Goal: Task Accomplishment & Management: Manage account settings

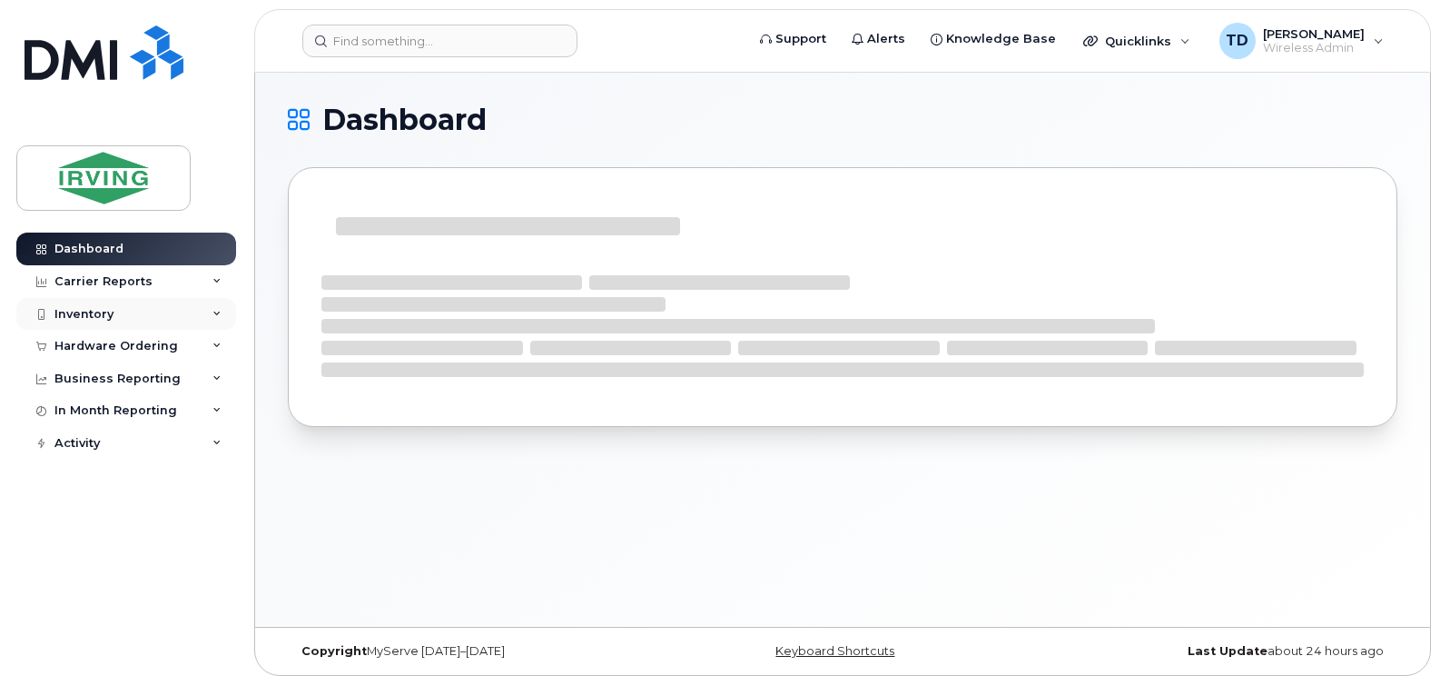
click at [213, 317] on icon at bounding box center [216, 314] width 9 height 9
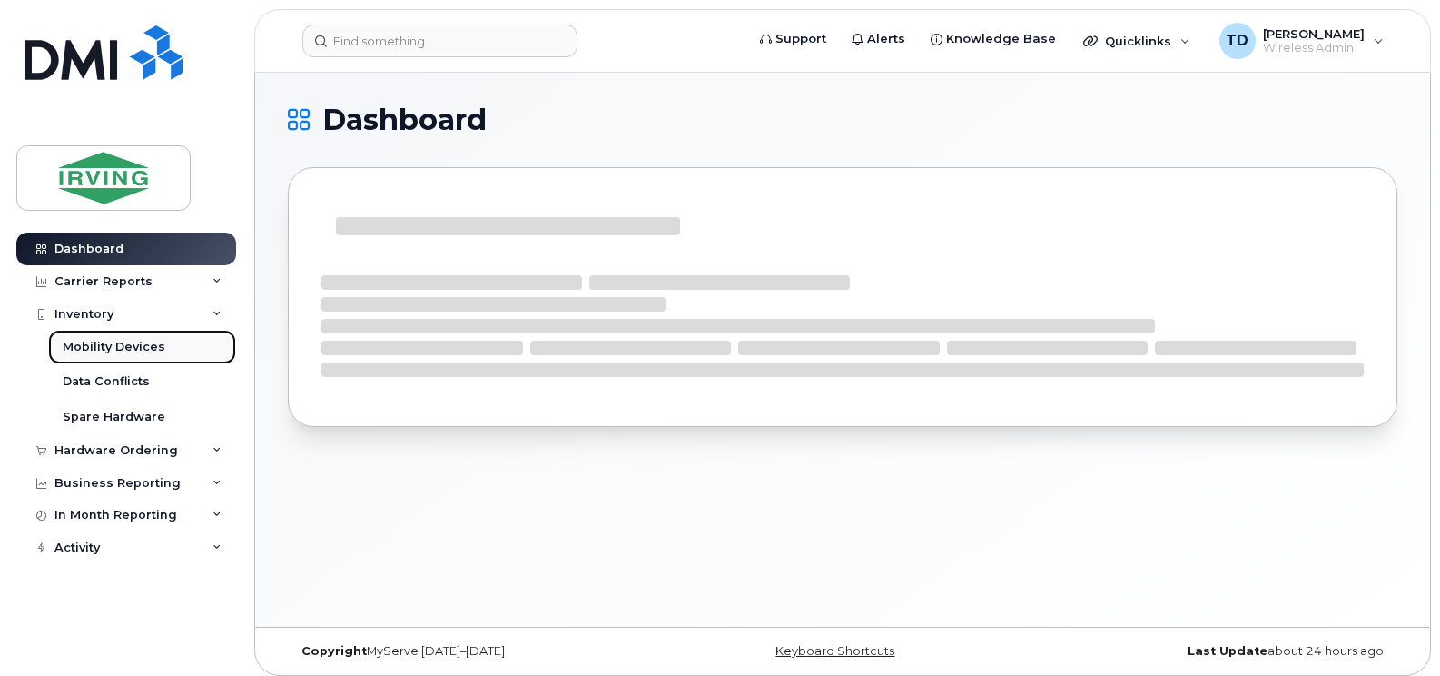
click at [127, 348] on div "Mobility Devices" at bounding box center [114, 347] width 103 height 16
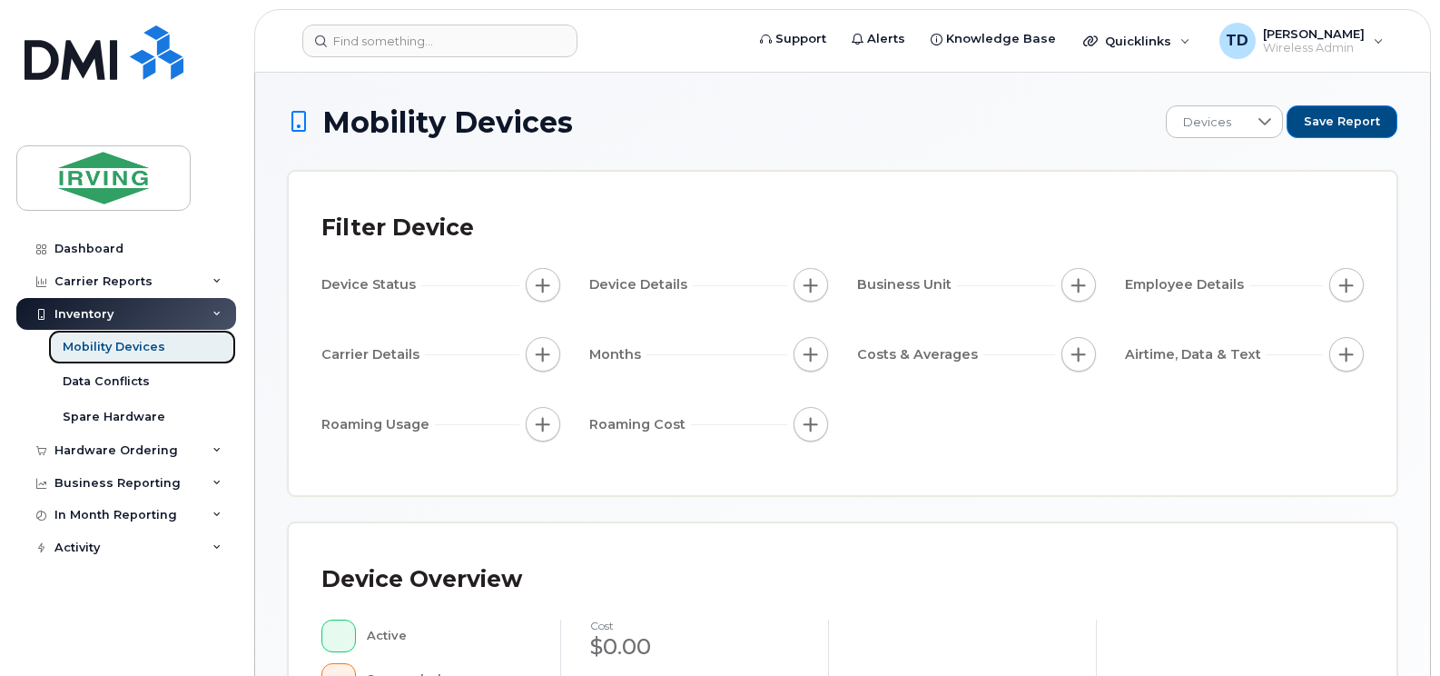
scroll to position [363, 0]
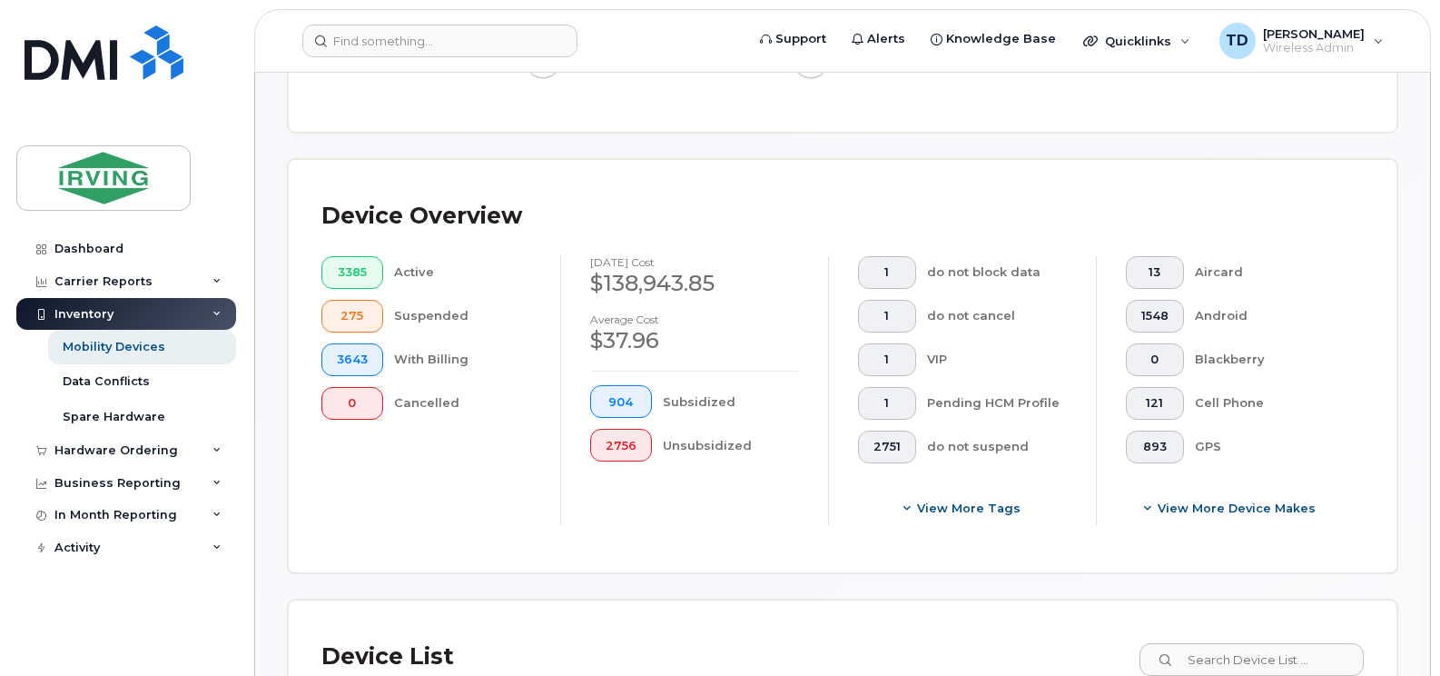
drag, startPoint x: 375, startPoint y: 491, endPoint x: 541, endPoint y: 375, distance: 202.8
click at [375, 491] on div "3385 Active 275 Suspended 3643 With Billing 0 Cancelled" at bounding box center [426, 390] width 268 height 269
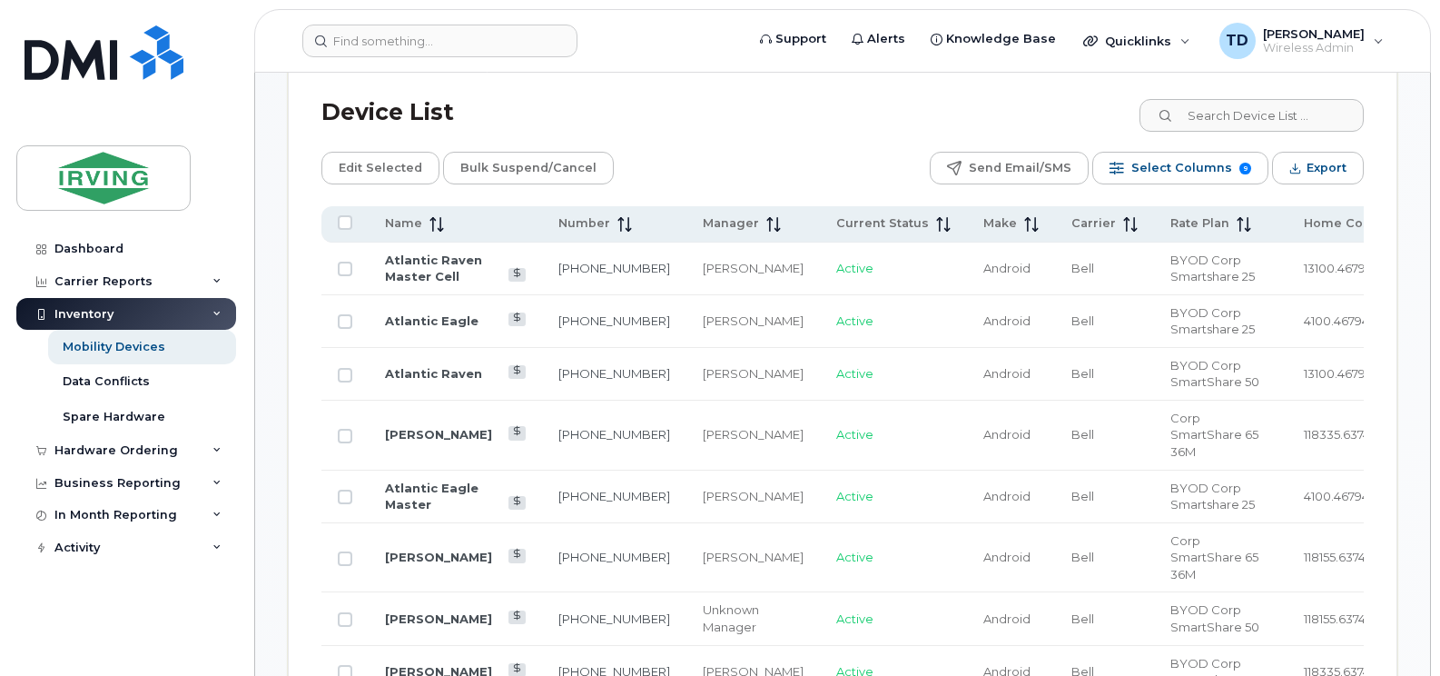
scroll to position [908, 0]
click at [1236, 109] on input at bounding box center [1251, 114] width 226 height 33
paste input "5064238519"
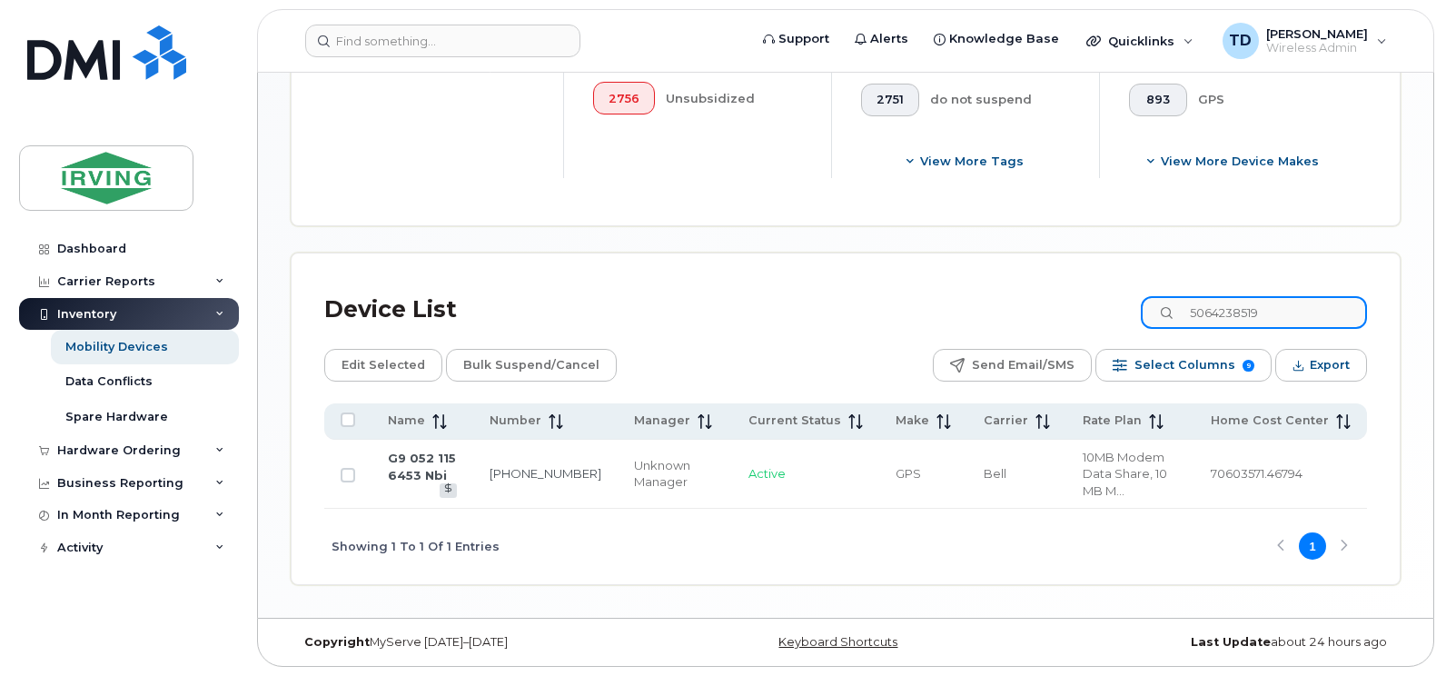
scroll to position [693, 0]
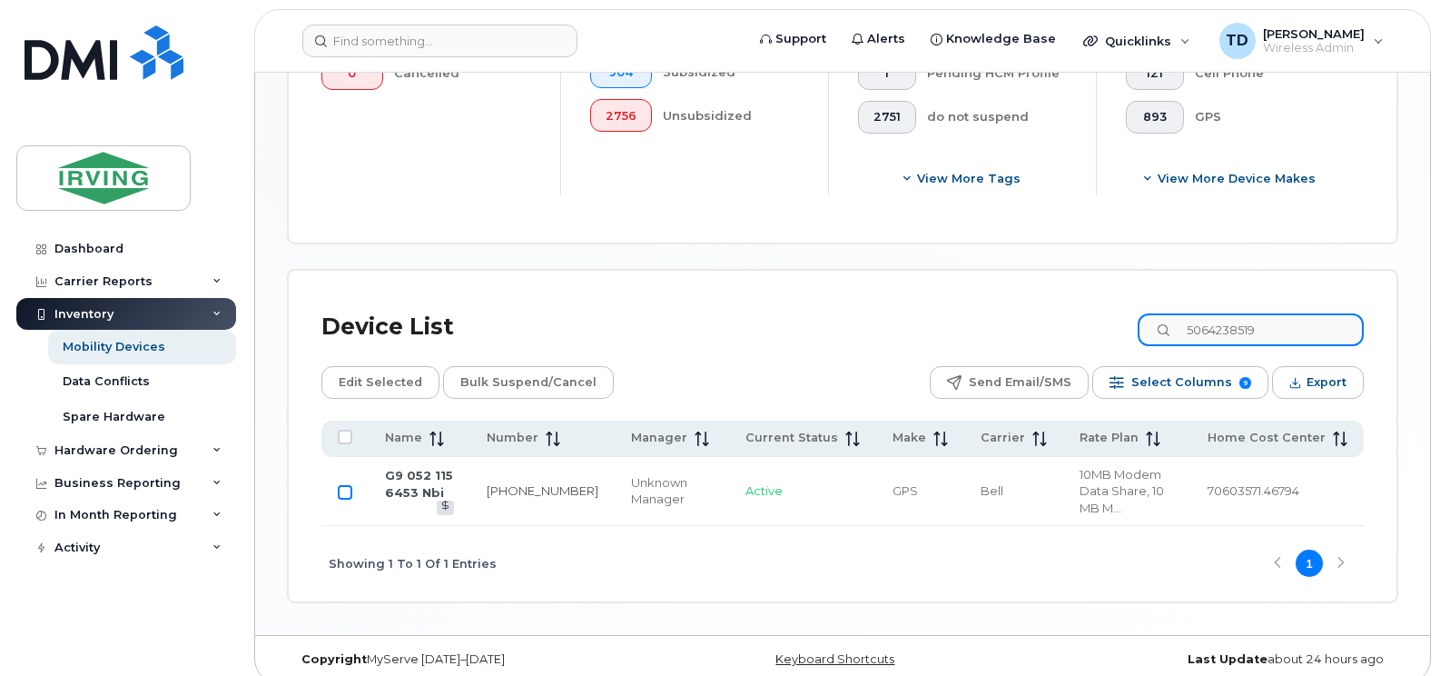
type input "5064238519"
click at [344, 485] on input "Row Unselected" at bounding box center [345, 492] width 15 height 15
checkbox input "true"
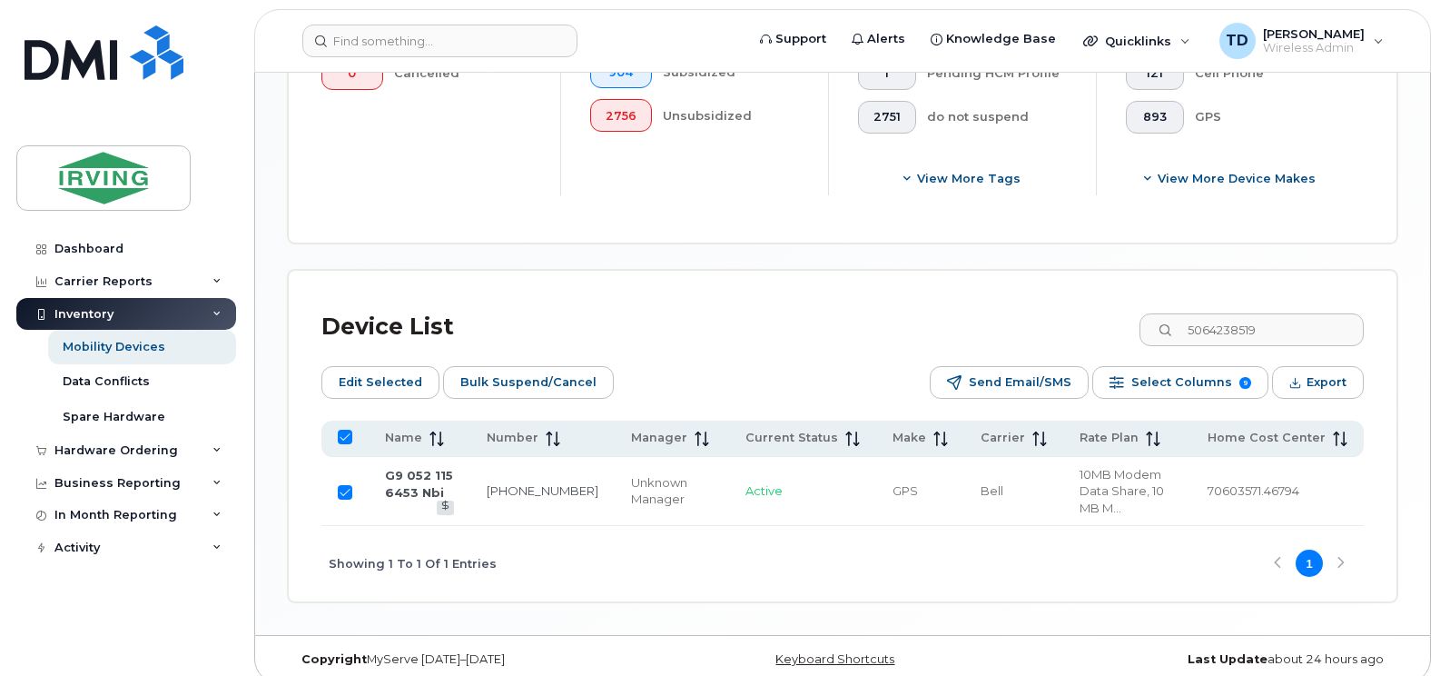
checkbox input "true"
click at [500, 370] on span "Bulk Suspend/Cancel" at bounding box center [528, 382] width 136 height 27
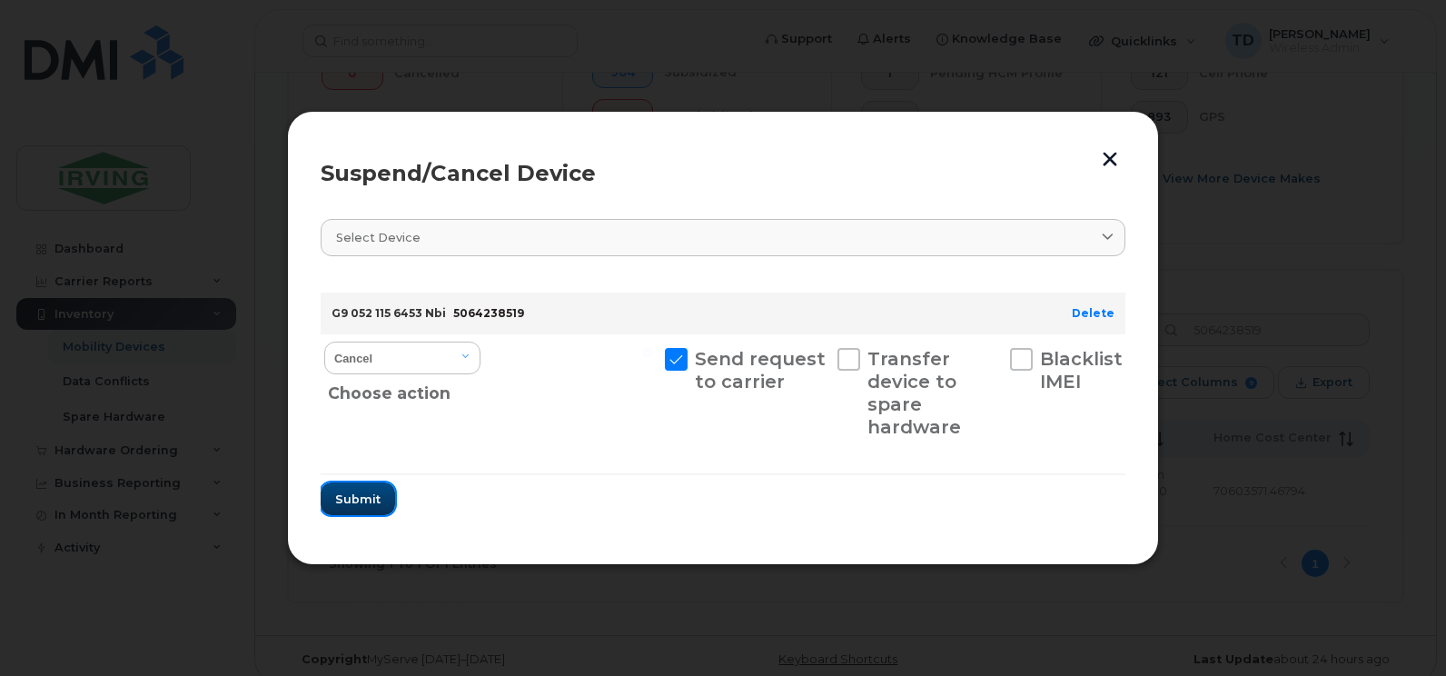
click at [372, 497] on span "Submit" at bounding box center [357, 498] width 45 height 17
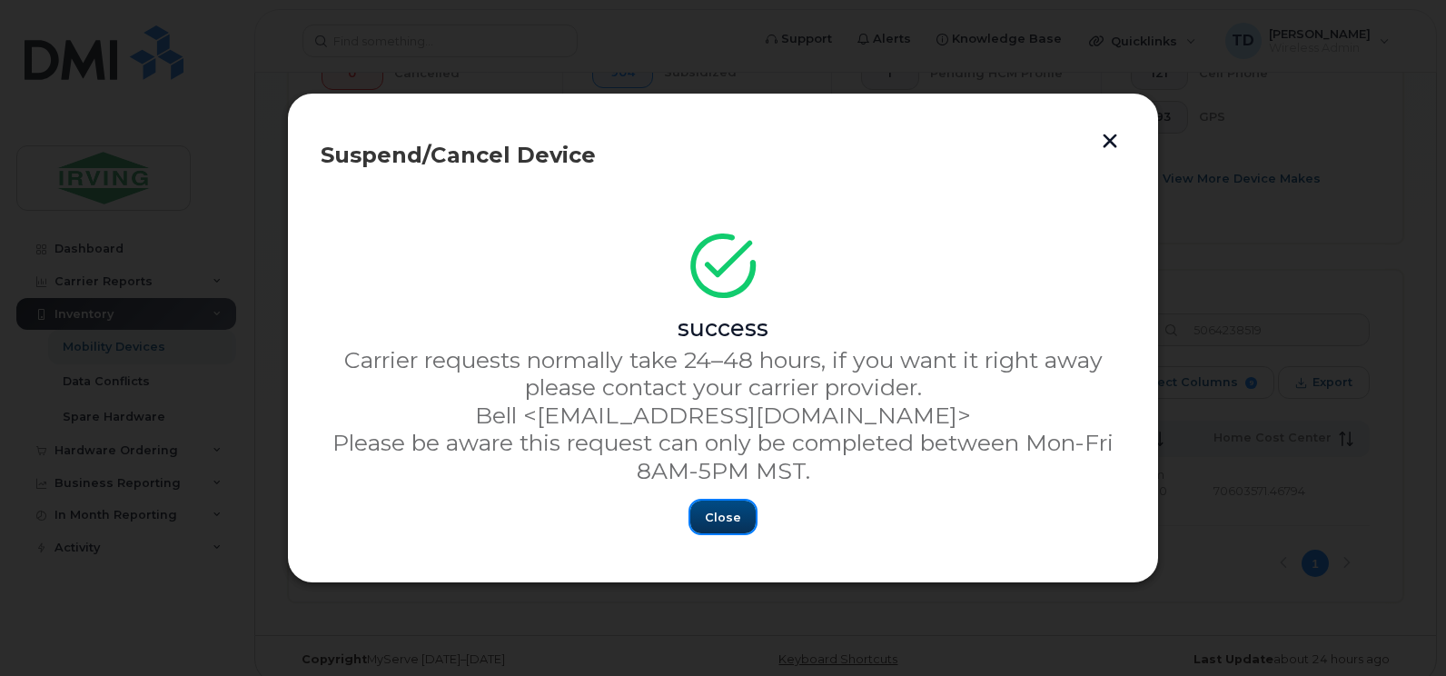
click at [726, 516] on span "Close" at bounding box center [723, 516] width 36 height 17
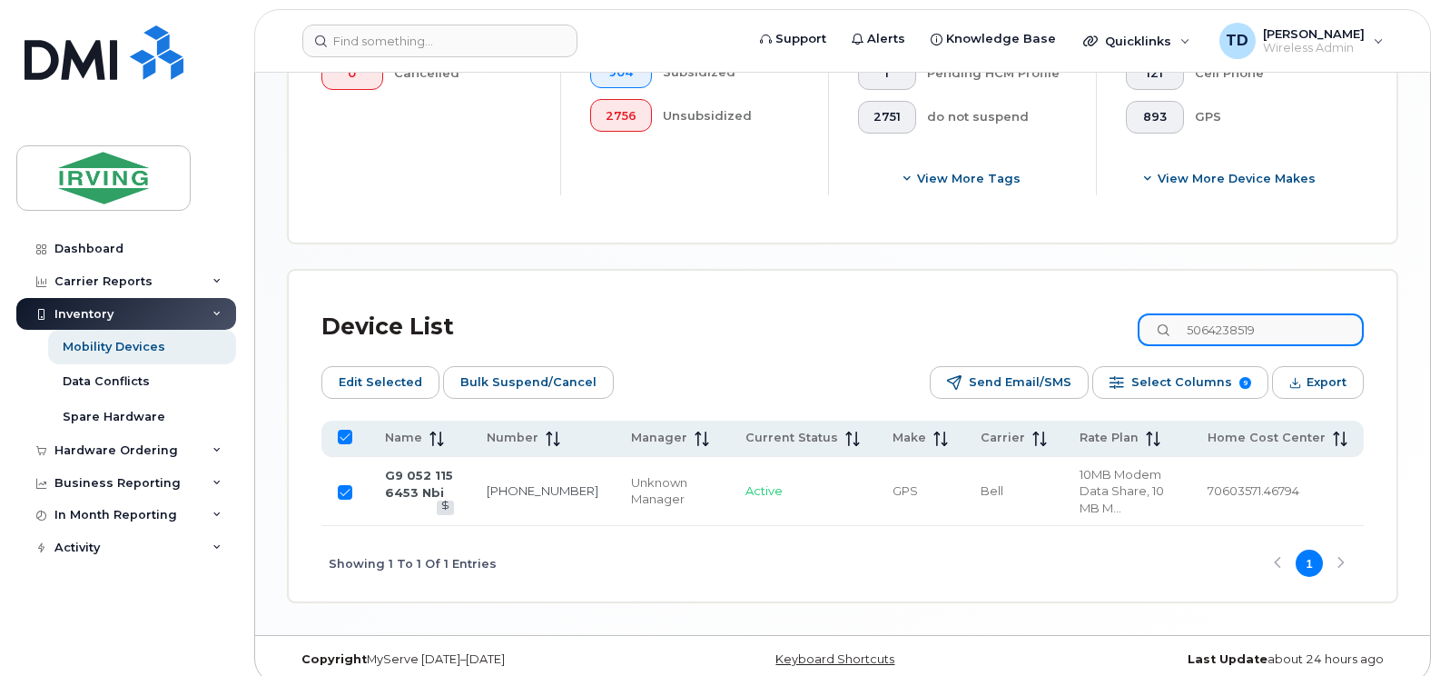
click at [1222, 326] on input "5064238519" at bounding box center [1251, 329] width 226 height 33
paste input "3900163"
type input "5063900163"
checkbox input "false"
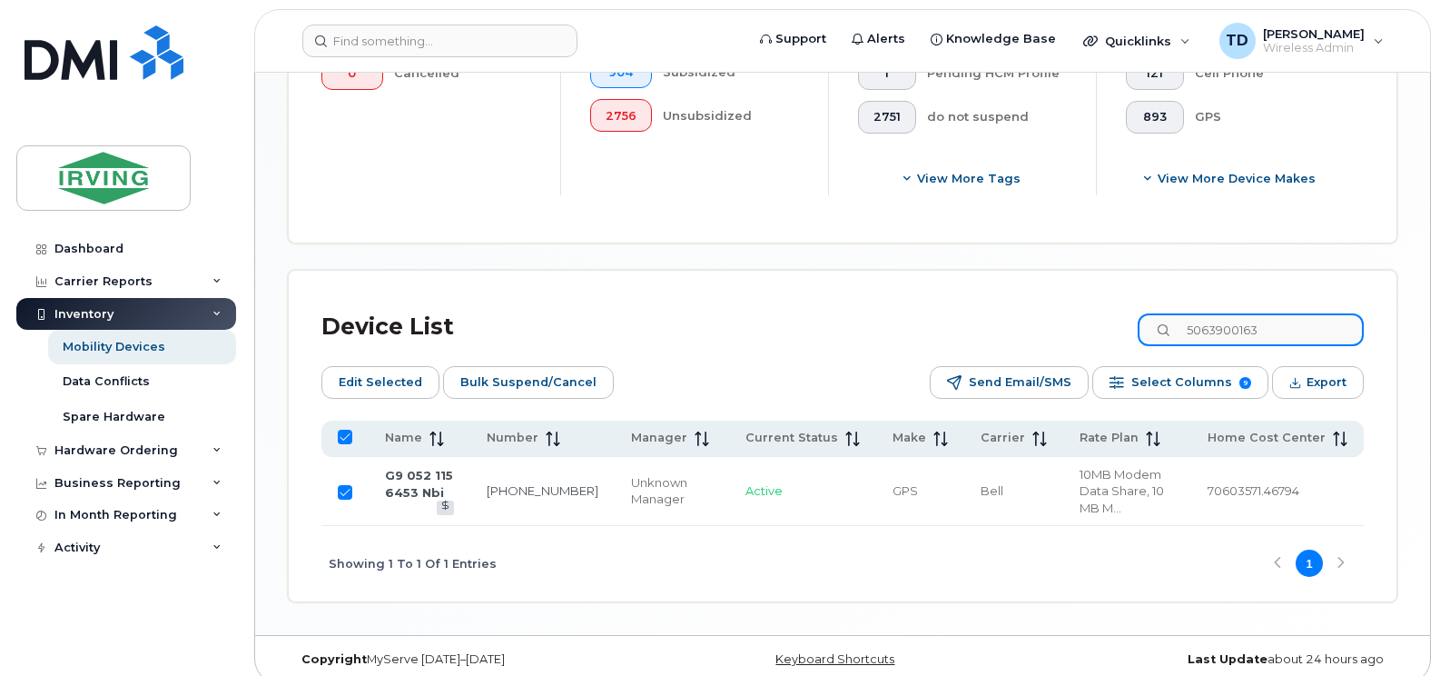
type input "5063900163"
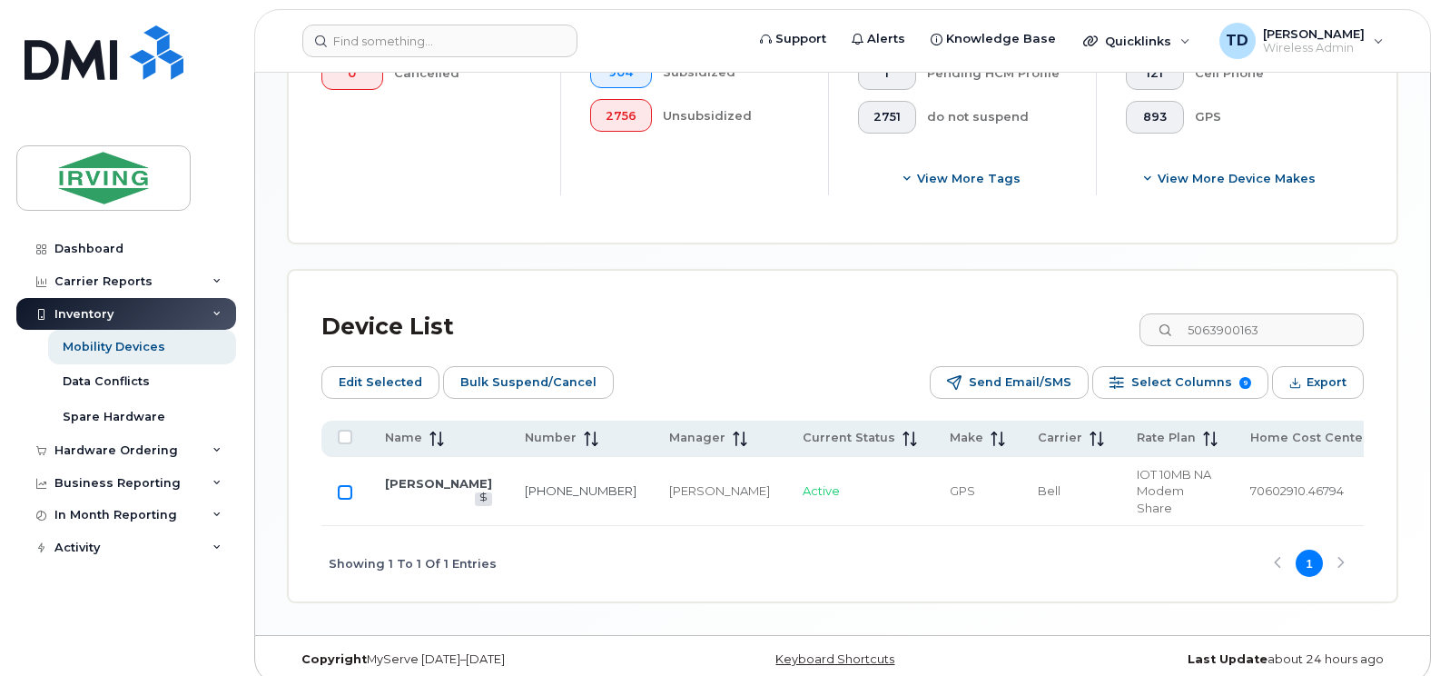
click at [341, 485] on input "Row Unselected" at bounding box center [345, 492] width 15 height 15
checkbox input "true"
click at [522, 387] on span "Bulk Suspend/Cancel" at bounding box center [528, 382] width 136 height 27
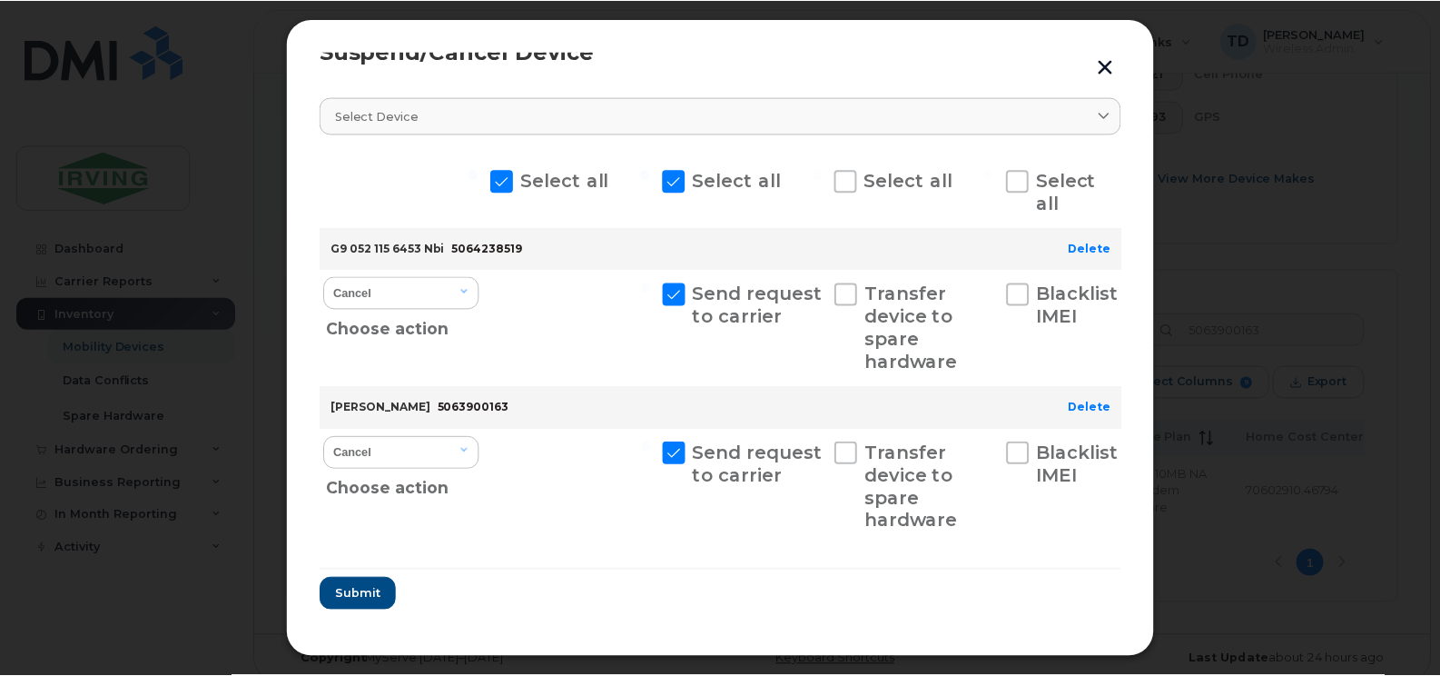
scroll to position [37, 0]
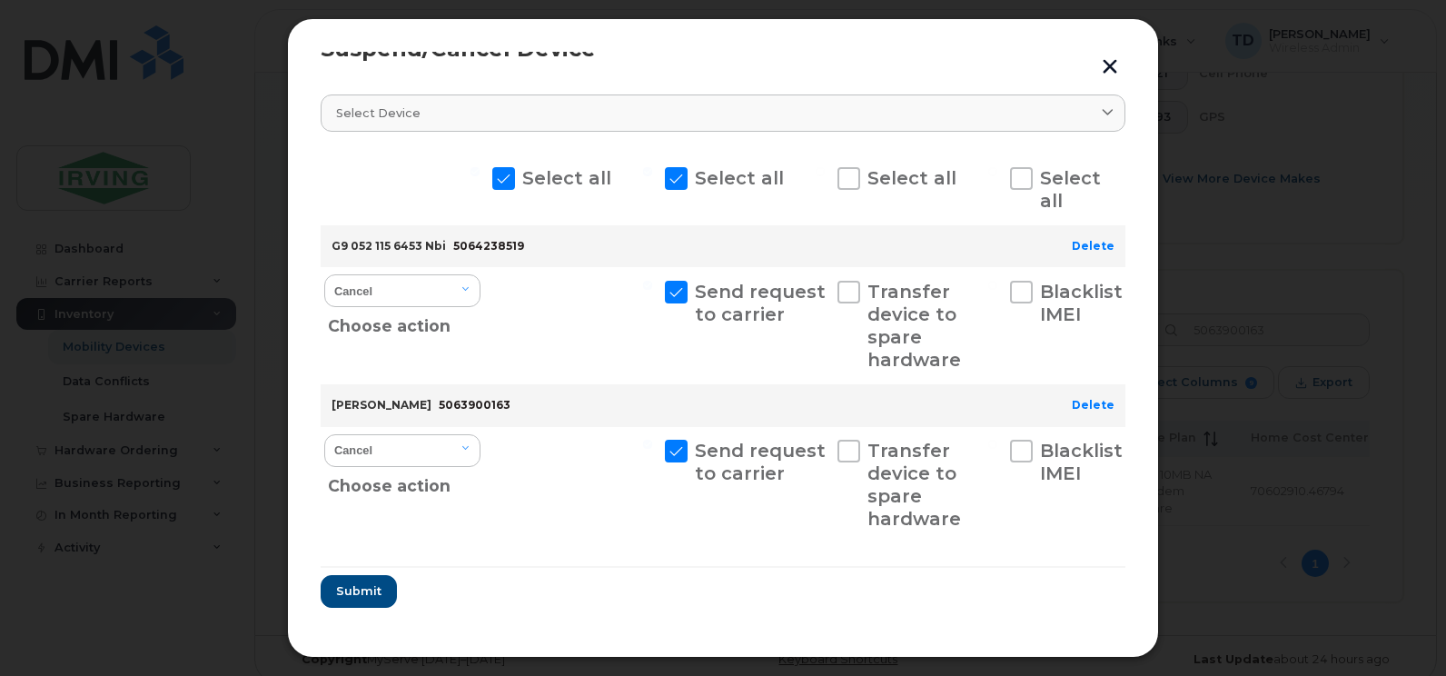
click at [1118, 61] on button "button" at bounding box center [1109, 66] width 27 height 30
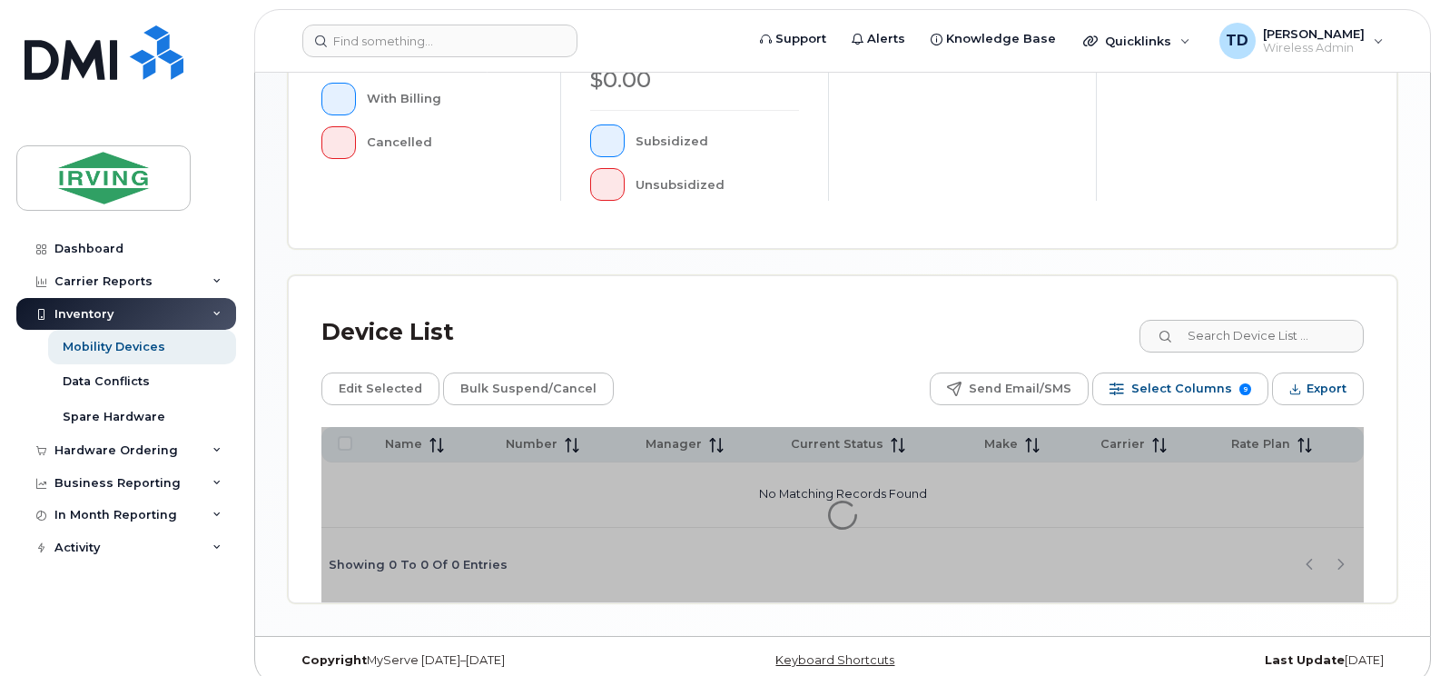
scroll to position [642, 0]
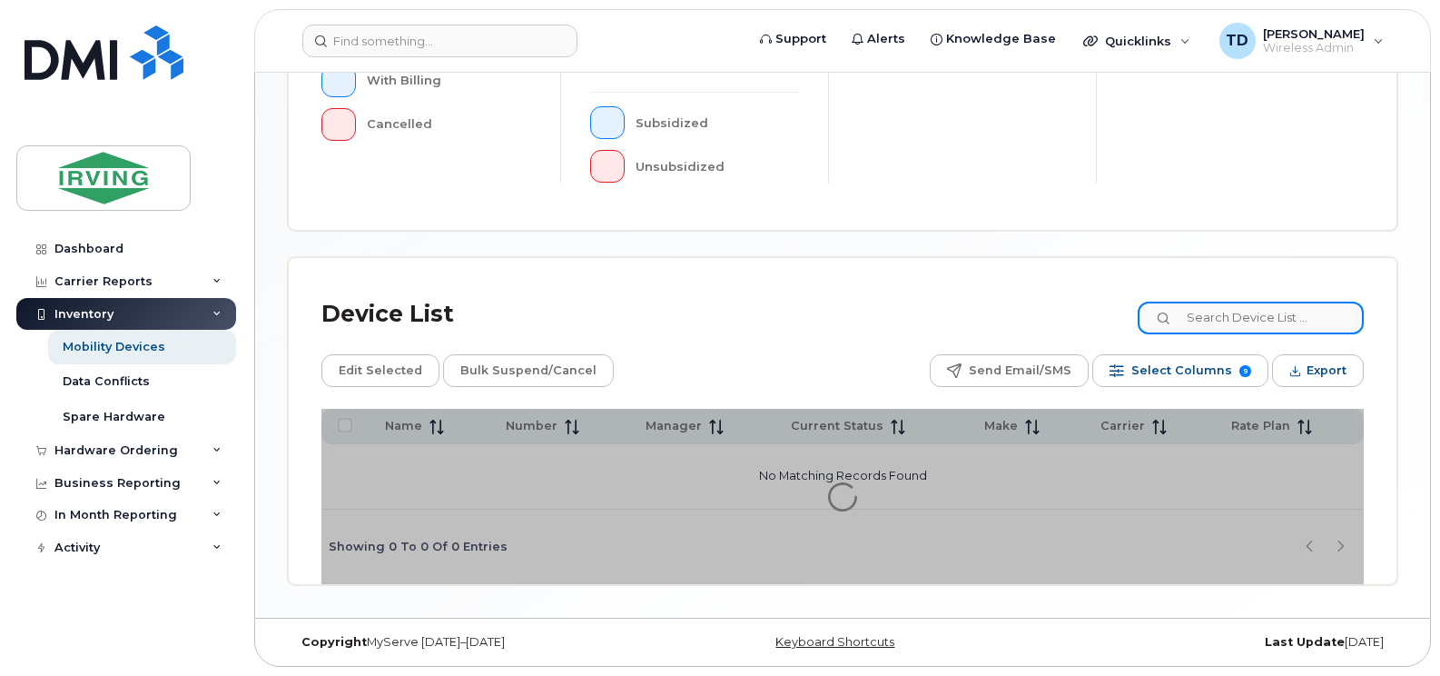
click at [1232, 318] on input at bounding box center [1251, 317] width 226 height 33
paste input "5063900163"
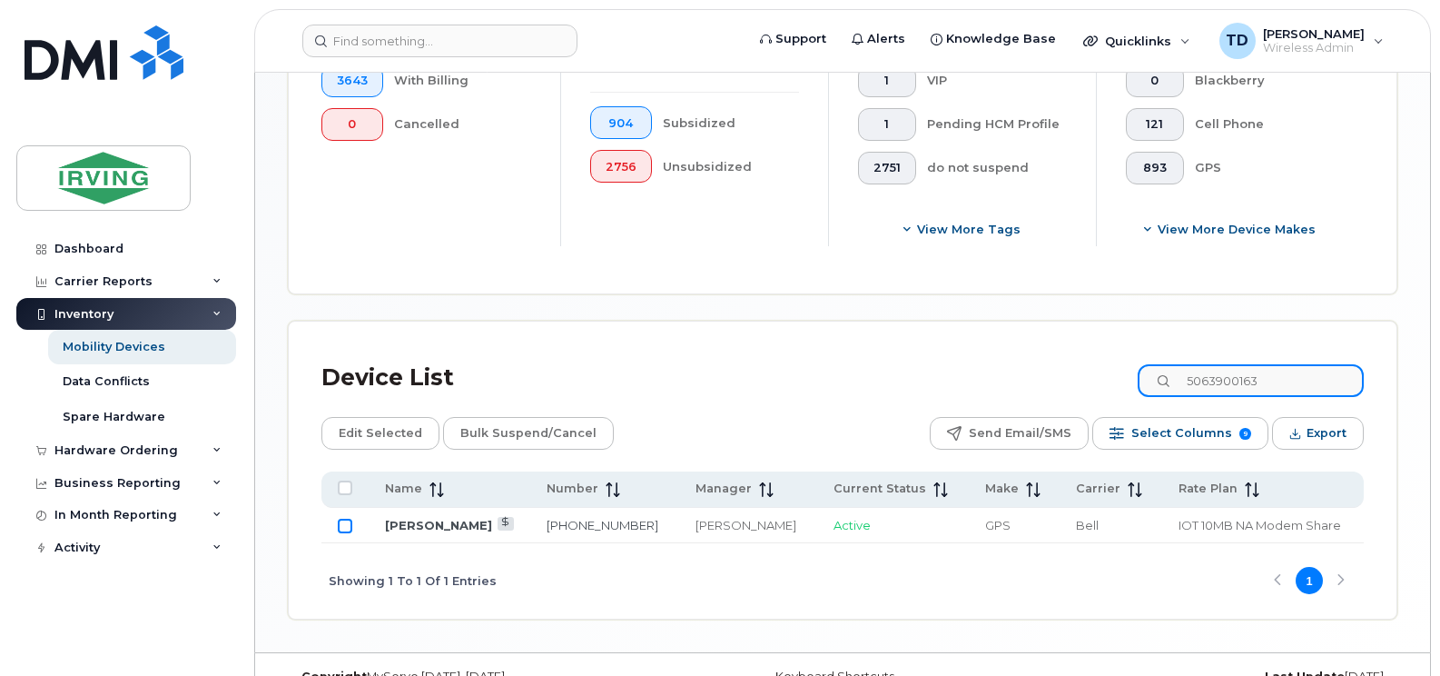
type input "5063900163"
click at [346, 528] on input "Row Unselected" at bounding box center [345, 525] width 15 height 15
checkbox input "true"
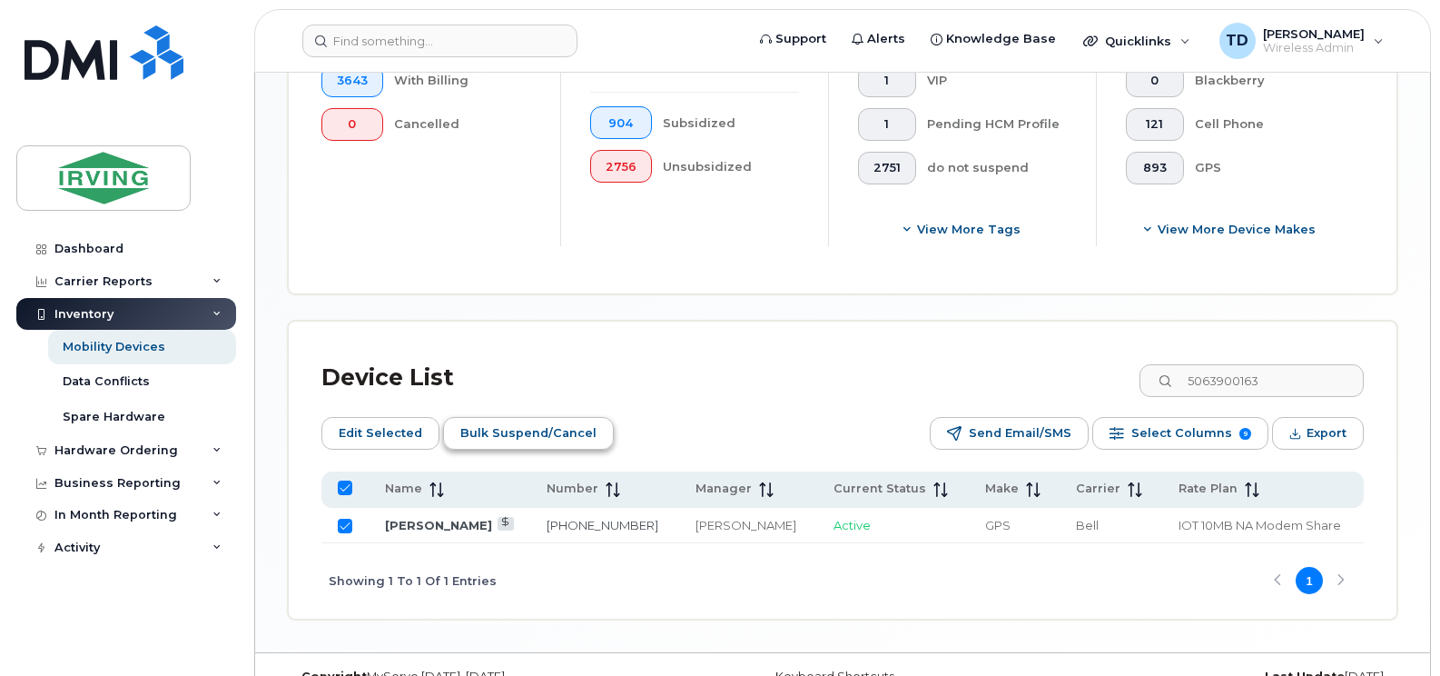
click at [529, 430] on span "Bulk Suspend/Cancel" at bounding box center [528, 432] width 136 height 27
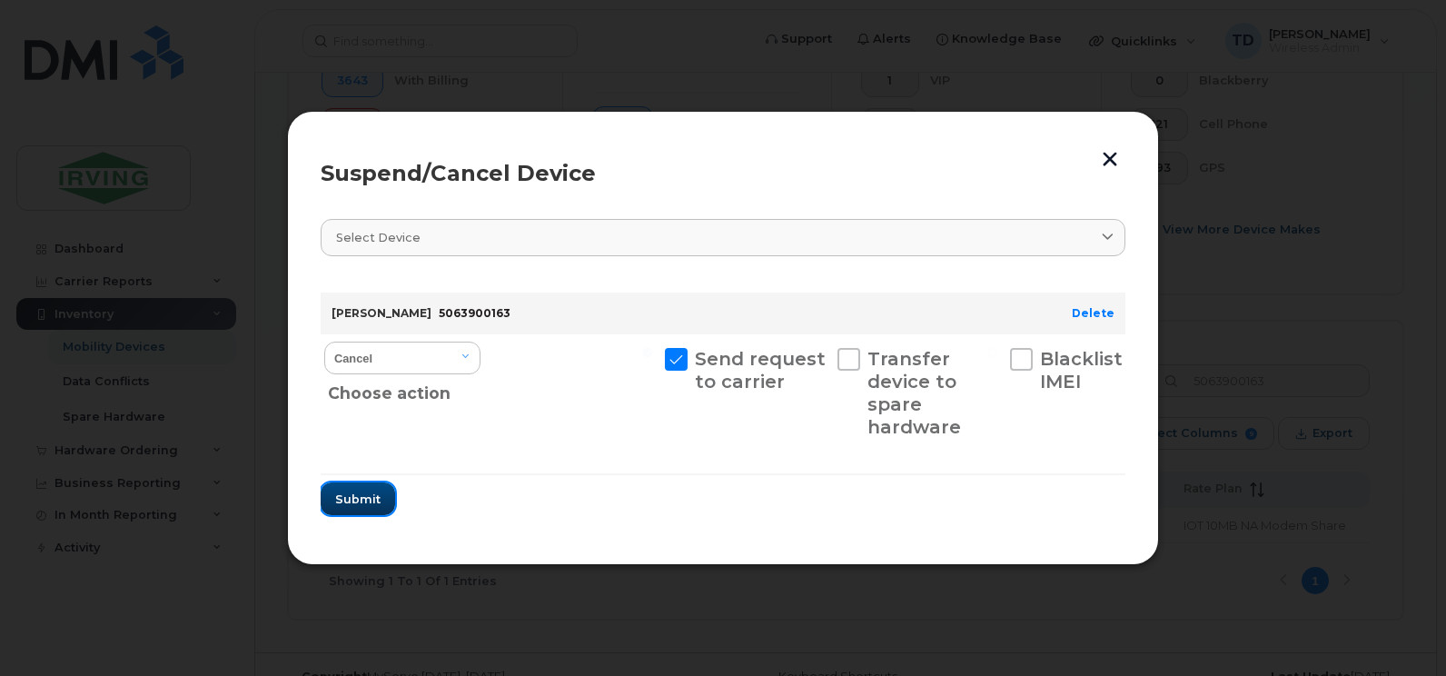
click at [353, 501] on span "Submit" at bounding box center [357, 498] width 45 height 17
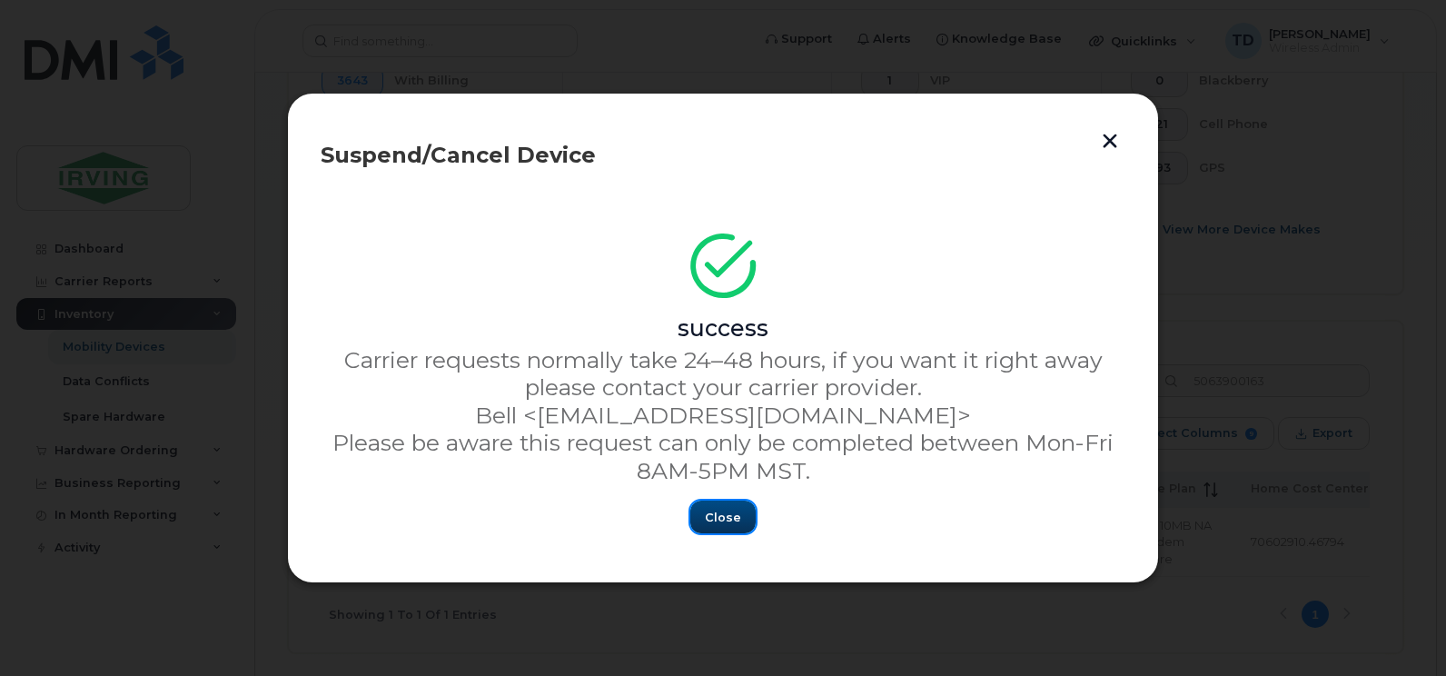
click at [735, 521] on span "Close" at bounding box center [723, 516] width 36 height 17
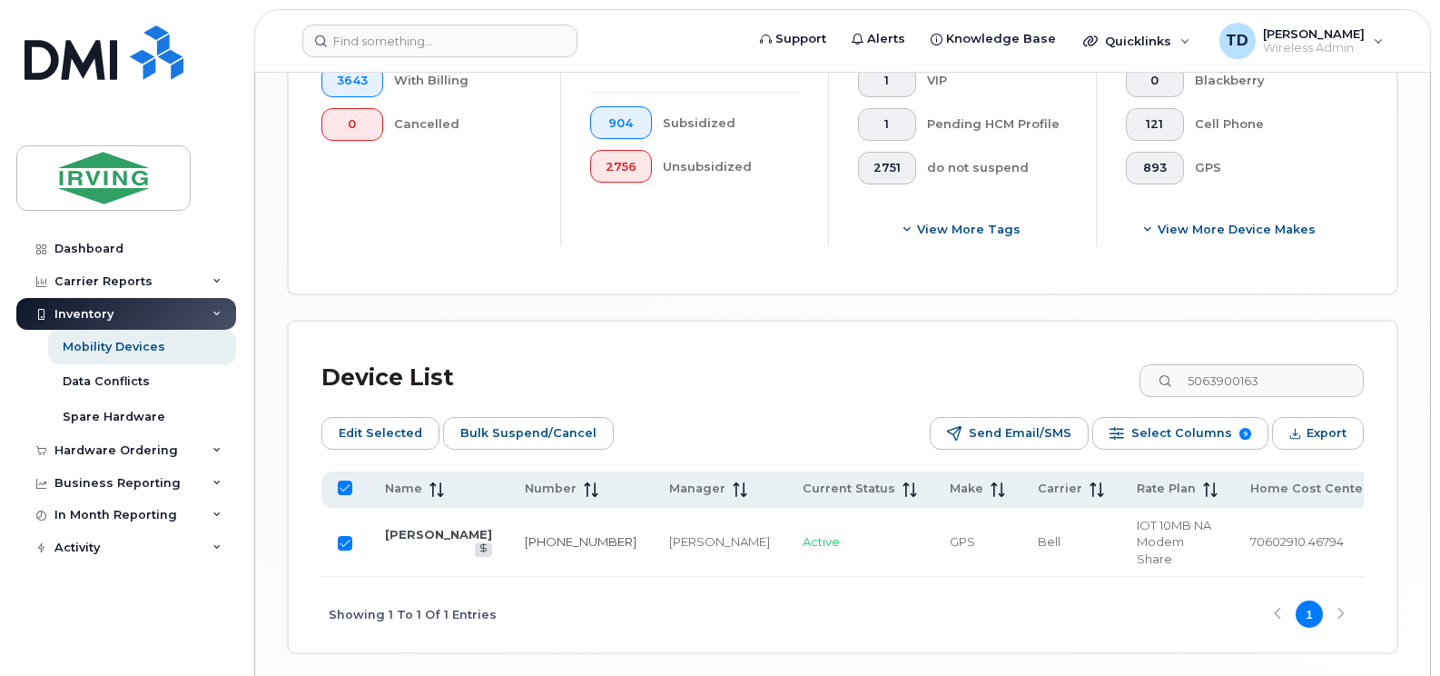
click at [850, 315] on div "Mobility Devices Devices Save Report Import from CSV Export to CSV Add Device F…" at bounding box center [843, 57] width 1110 height 1189
click at [1232, 379] on input "5063900163" at bounding box center [1251, 380] width 226 height 33
paste input "5063233479"
type input "5063233479"
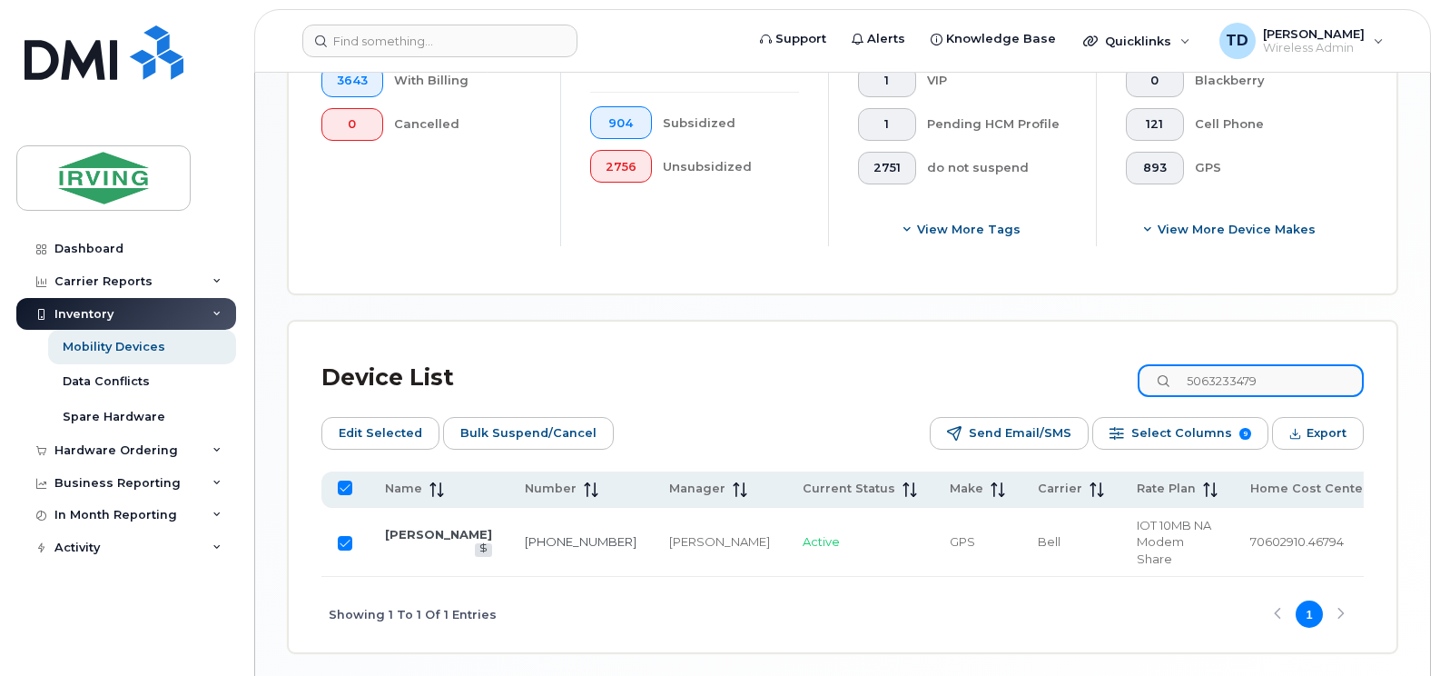
checkbox input "false"
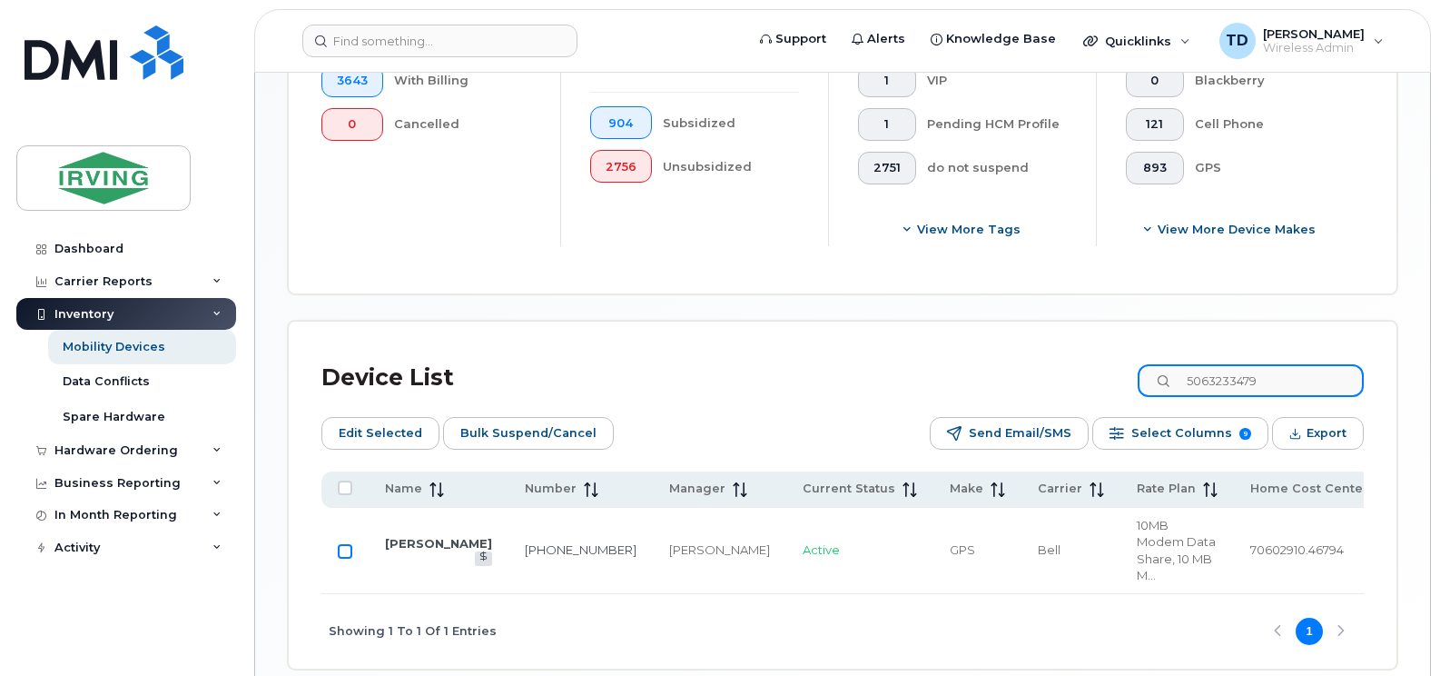
type input "5063233479"
click at [344, 544] on input "Row Unselected" at bounding box center [345, 551] width 15 height 15
checkbox input "true"
click at [509, 439] on span "Bulk Suspend/Cancel" at bounding box center [528, 432] width 136 height 27
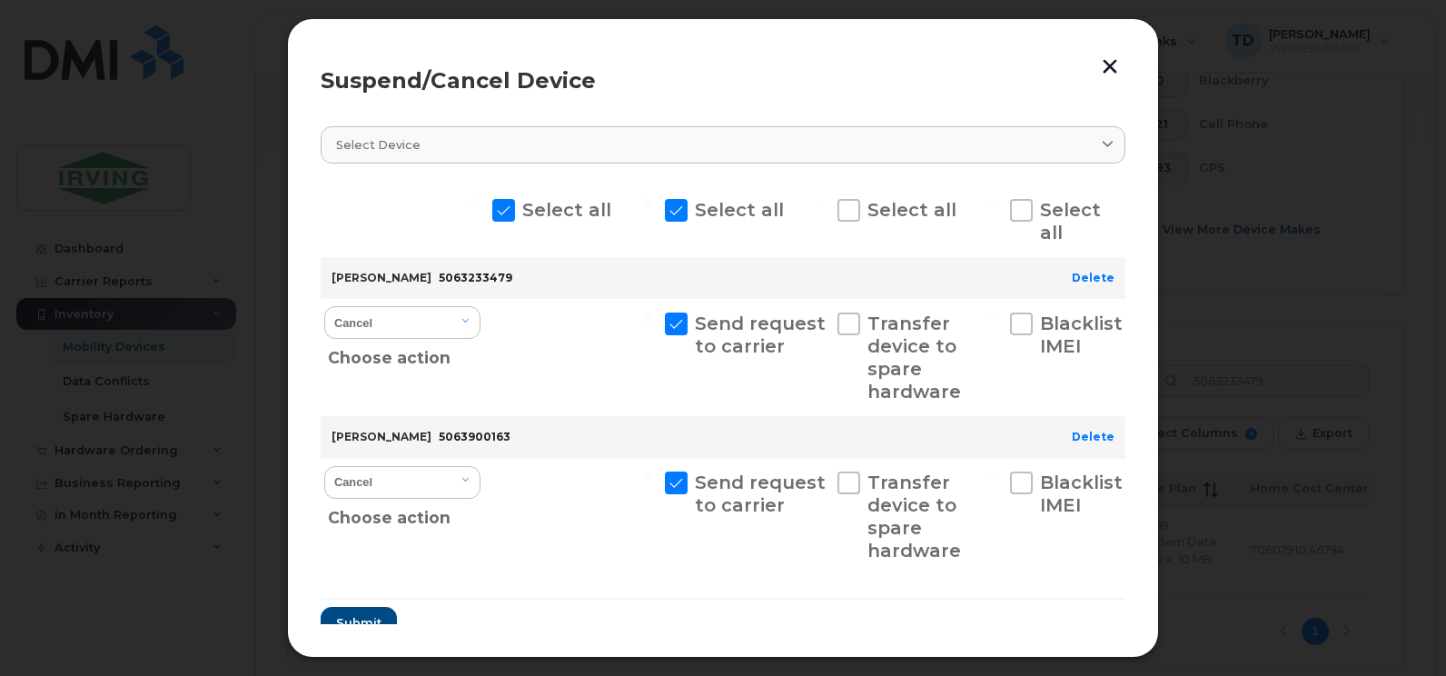
click at [1100, 75] on button "button" at bounding box center [1109, 66] width 27 height 30
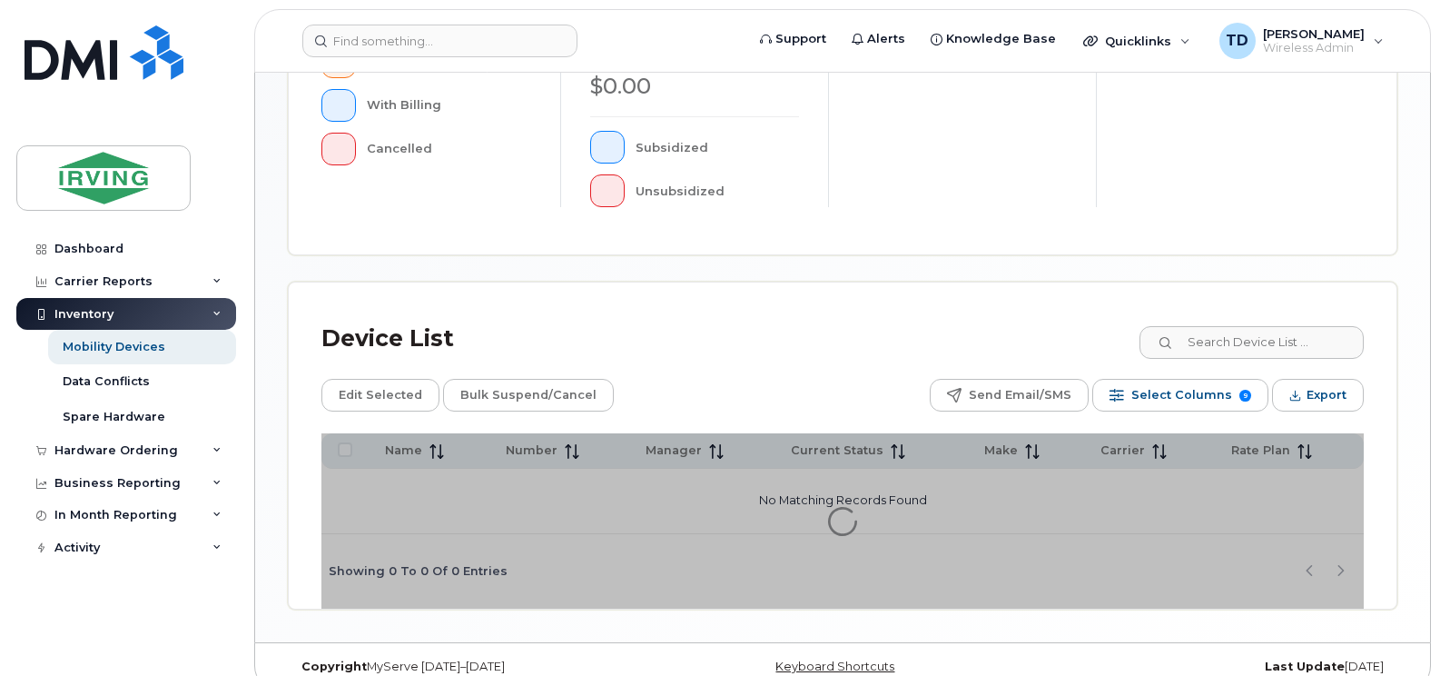
scroll to position [642, 0]
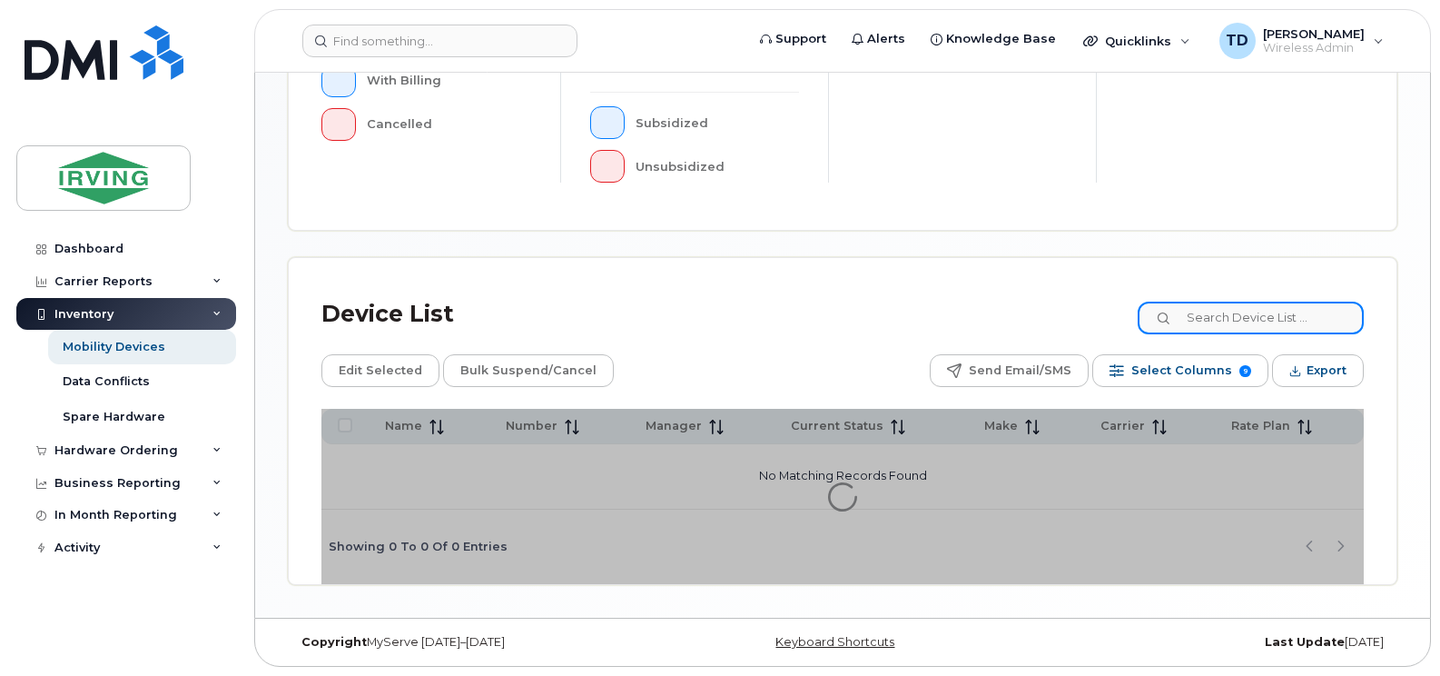
click at [1239, 329] on input at bounding box center [1251, 317] width 226 height 33
paste input "5063233479"
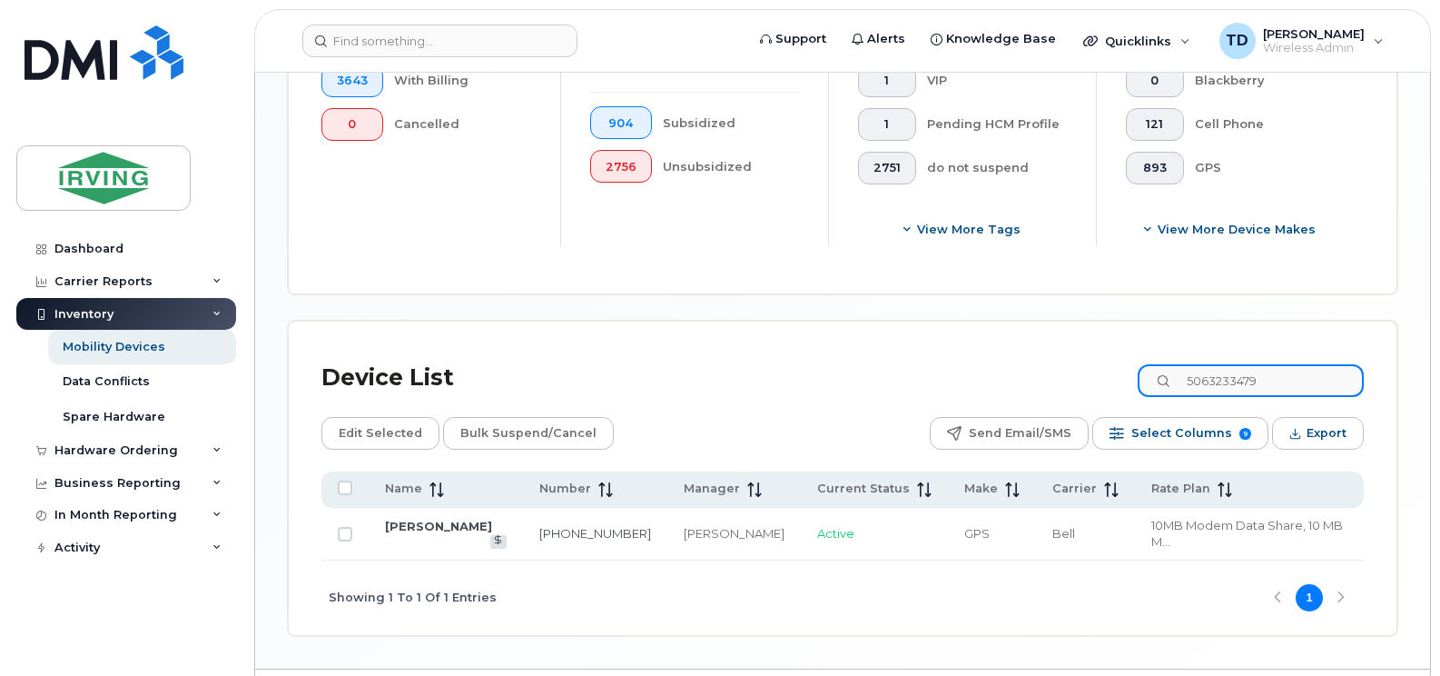
type input "5063233479"
click at [334, 522] on td at bounding box center [344, 534] width 47 height 53
click at [334, 524] on td at bounding box center [344, 534] width 47 height 53
drag, startPoint x: 334, startPoint y: 524, endPoint x: 343, endPoint y: 528, distance: 9.8
click at [343, 528] on input "Row Unselected" at bounding box center [345, 534] width 15 height 15
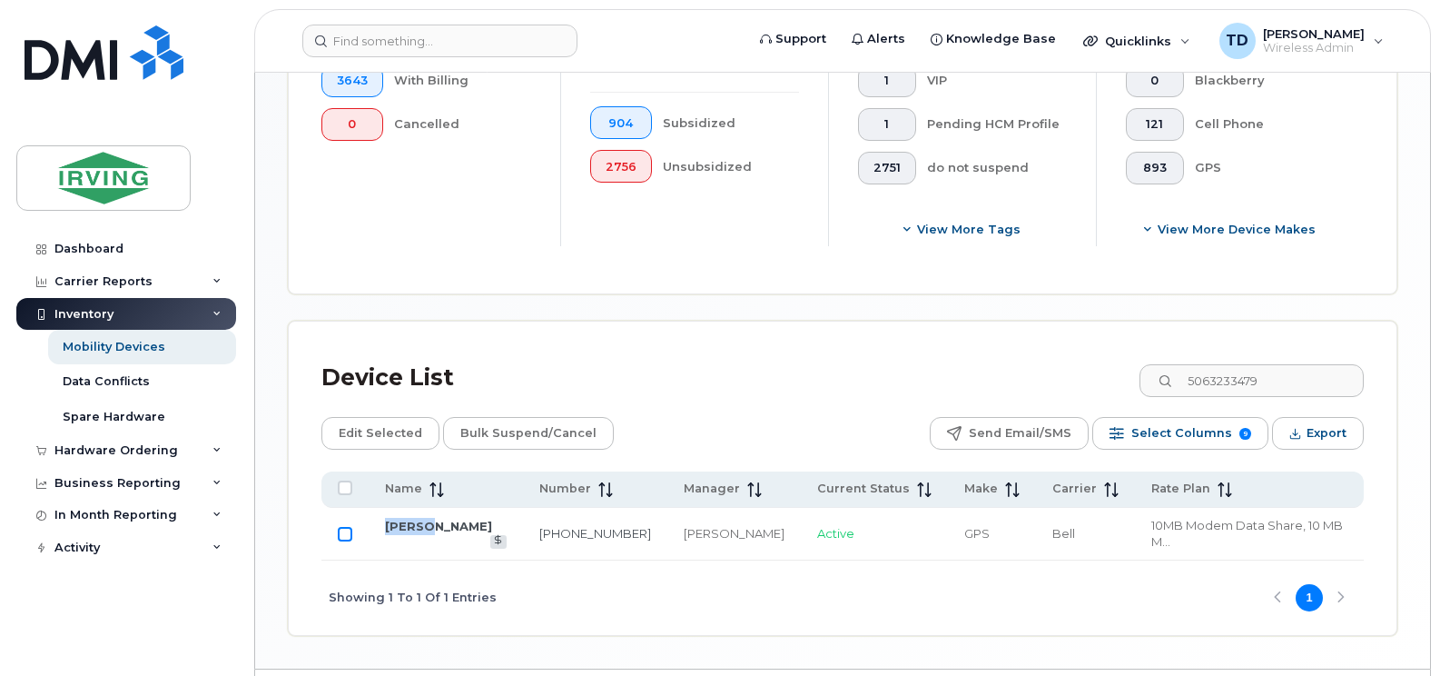
checkbox input "true"
click at [514, 443] on span "Bulk Suspend/Cancel" at bounding box center [528, 432] width 136 height 27
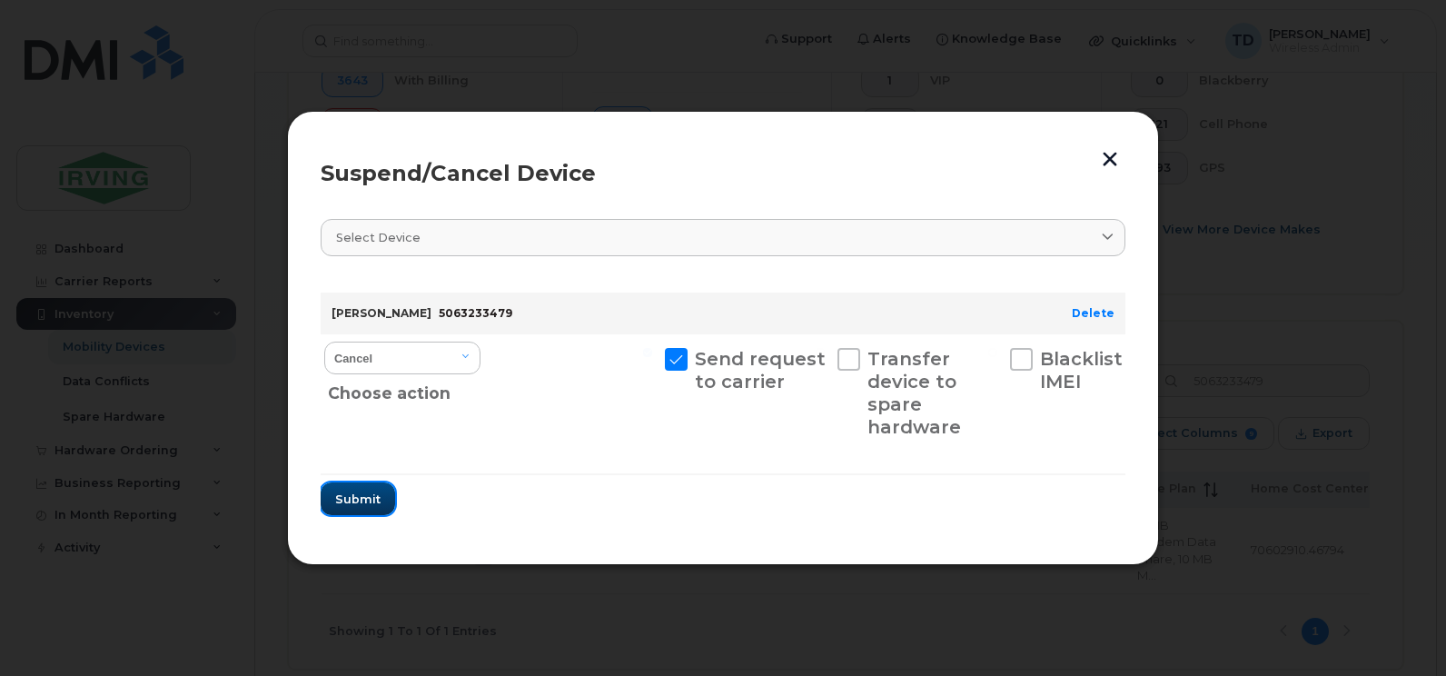
click at [362, 495] on span "Submit" at bounding box center [357, 498] width 45 height 17
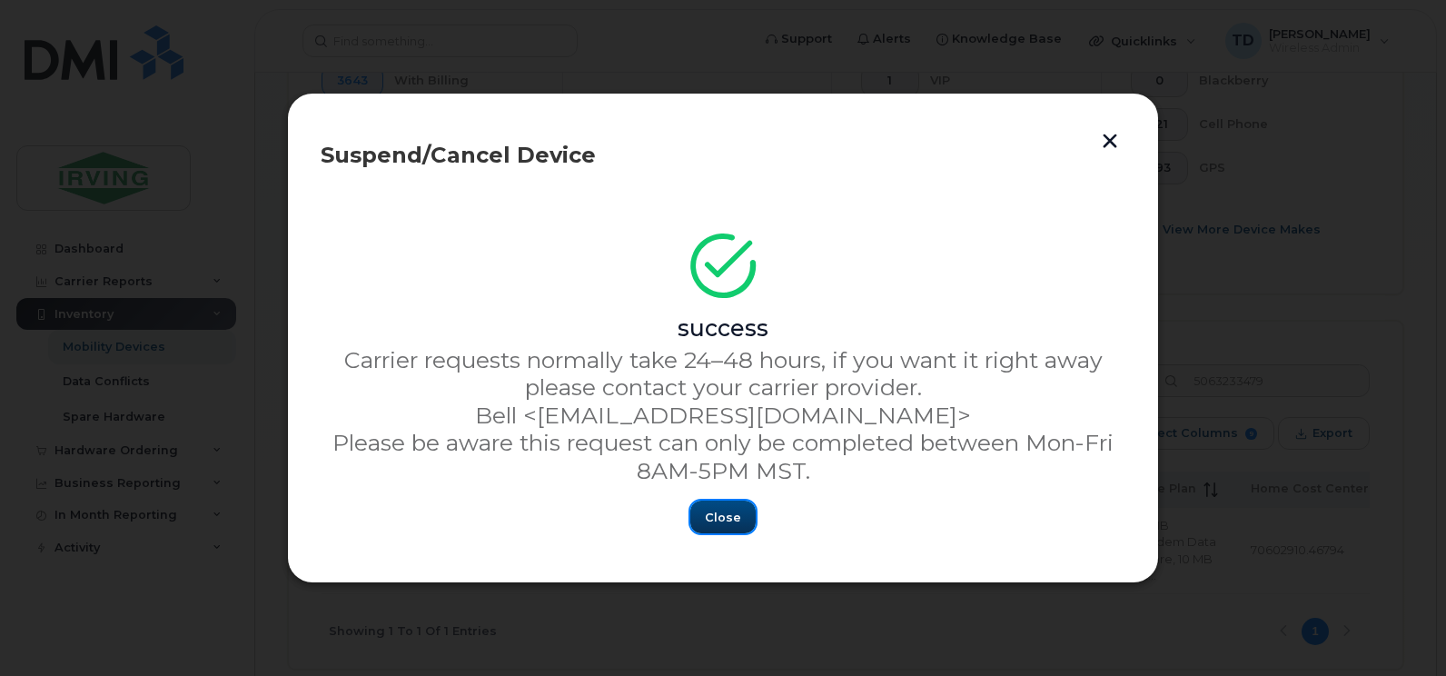
click at [709, 506] on button "Close" at bounding box center [722, 516] width 65 height 33
